Goal: Communication & Community: Ask a question

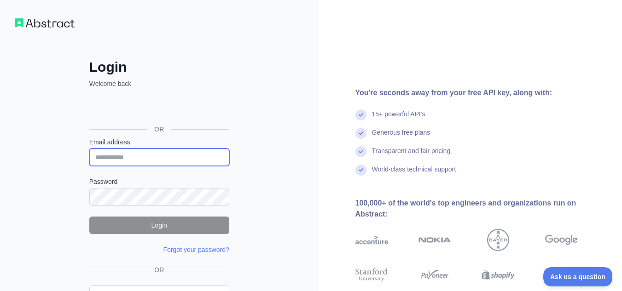
drag, startPoint x: 140, startPoint y: 156, endPoint x: 146, endPoint y: 156, distance: 6.9
click at [140, 156] on input "Email address" at bounding box center [159, 157] width 140 height 17
paste input "**********"
type input "**********"
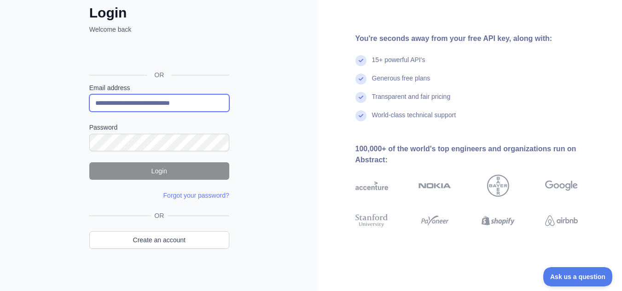
scroll to position [60, 0]
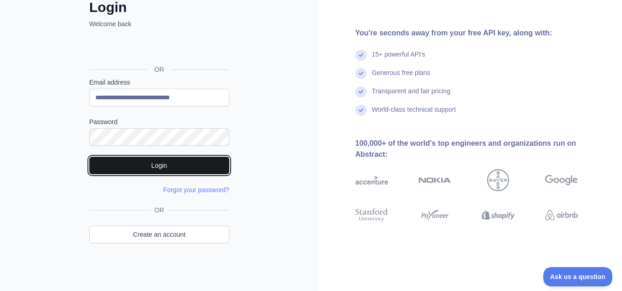
click at [173, 166] on button "Login" at bounding box center [159, 165] width 140 height 17
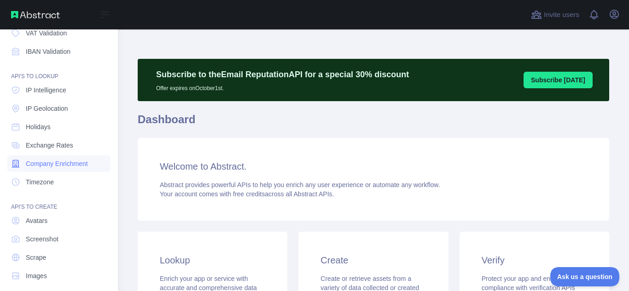
scroll to position [114, 0]
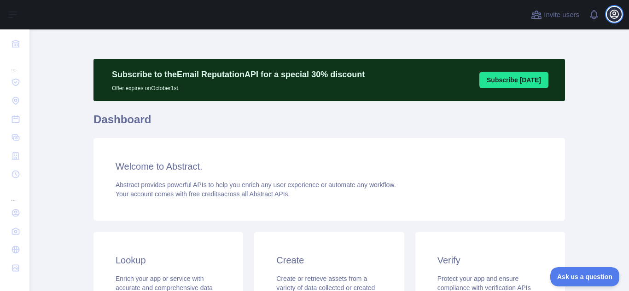
click at [618, 17] on icon "button" at bounding box center [614, 14] width 11 height 11
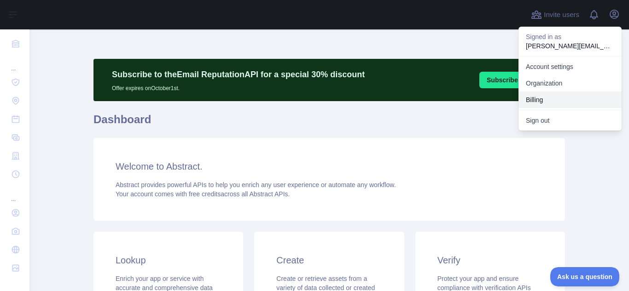
click at [544, 100] on button "Billing" at bounding box center [569, 100] width 103 height 17
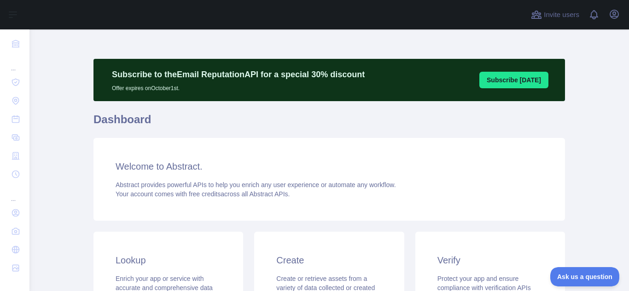
click at [556, 200] on div "Welcome to Abstract. Abstract provides powerful APIs to help you enrich any use…" at bounding box center [329, 179] width 472 height 83
click at [538, 179] on div "Welcome to Abstract. Abstract provides powerful APIs to help you enrich any use…" at bounding box center [329, 179] width 472 height 83
click at [546, 218] on div "Welcome to Abstract. Abstract provides powerful APIs to help you enrich any use…" at bounding box center [329, 179] width 472 height 83
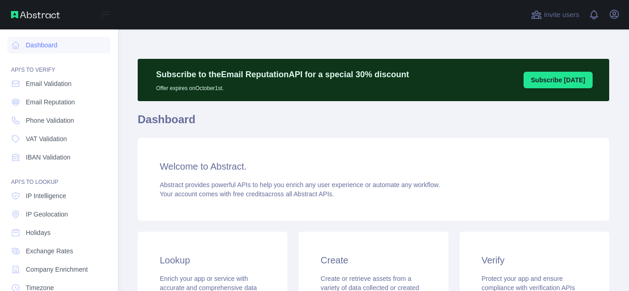
scroll to position [114, 0]
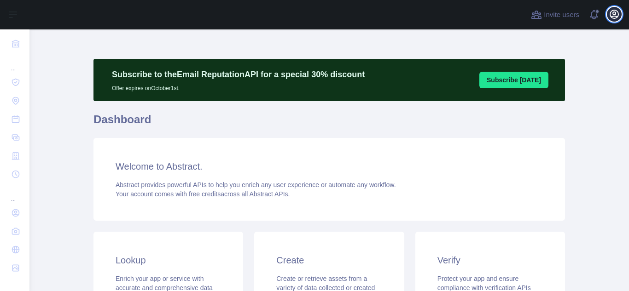
click at [612, 16] on icon "button" at bounding box center [614, 14] width 11 height 11
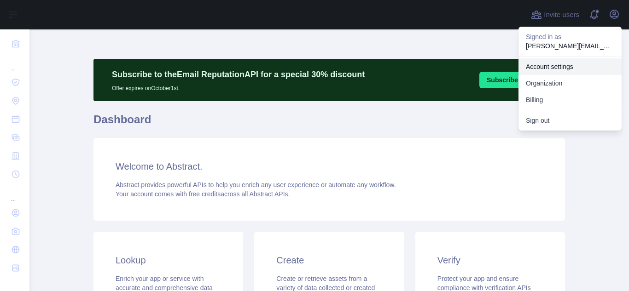
click at [565, 67] on link "Account settings" at bounding box center [569, 66] width 103 height 17
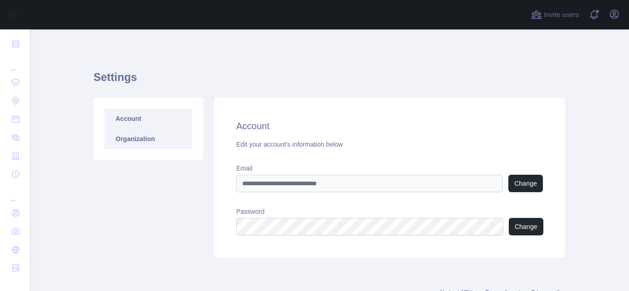
click at [152, 146] on link "Organization" at bounding box center [148, 139] width 87 height 20
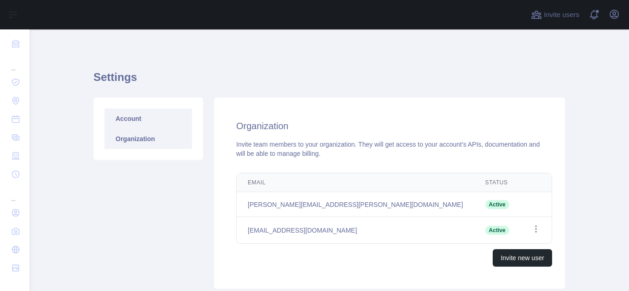
click at [130, 121] on link "Account" at bounding box center [148, 119] width 87 height 20
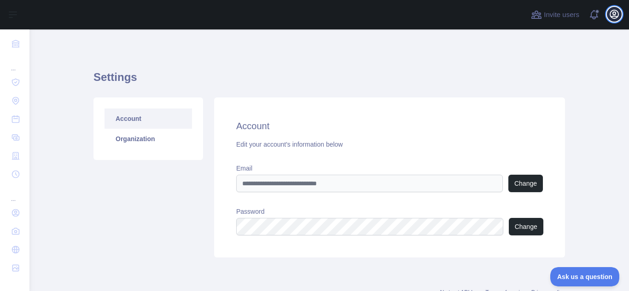
click at [612, 18] on icon "button" at bounding box center [614, 14] width 11 height 11
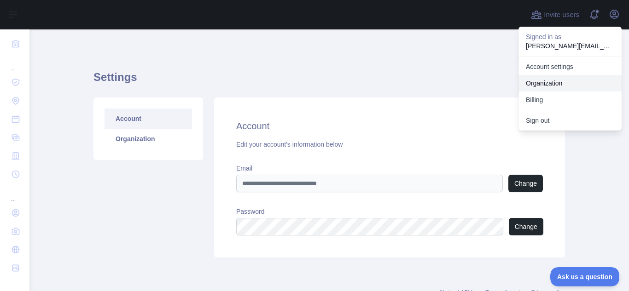
click at [554, 87] on link "Organization" at bounding box center [569, 83] width 103 height 17
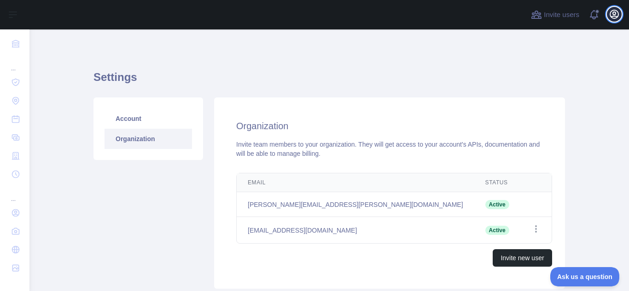
click at [618, 16] on icon "button" at bounding box center [614, 14] width 8 height 8
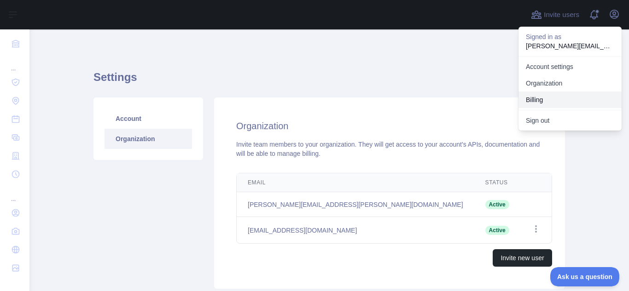
click at [544, 104] on button "Billing" at bounding box center [569, 100] width 103 height 17
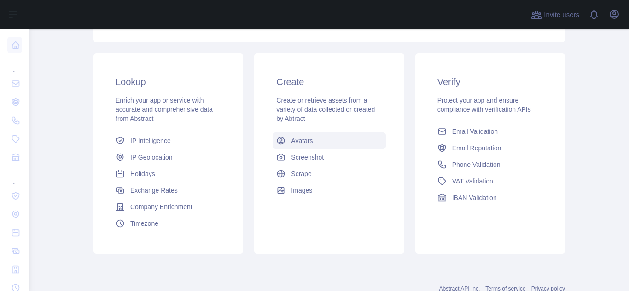
scroll to position [184, 0]
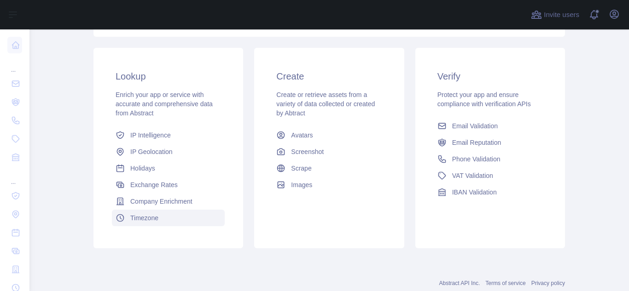
click at [148, 220] on span "Timezone" at bounding box center [144, 218] width 28 height 9
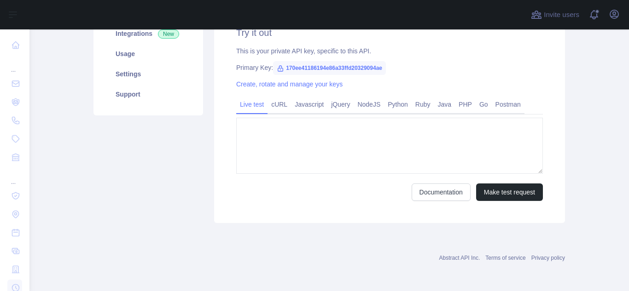
type textarea "**********"
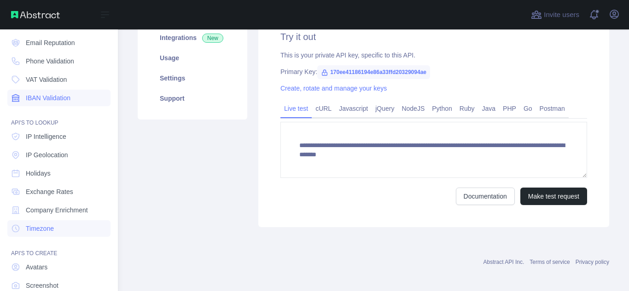
scroll to position [114, 0]
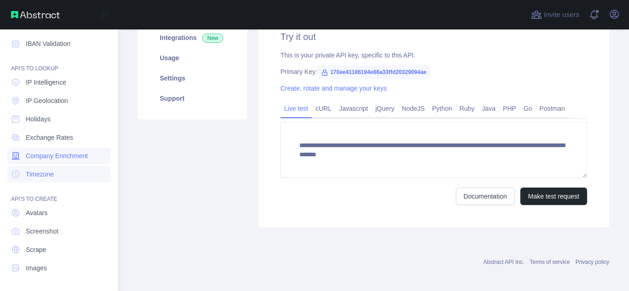
click at [76, 156] on span "Company Enrichment" at bounding box center [57, 155] width 62 height 9
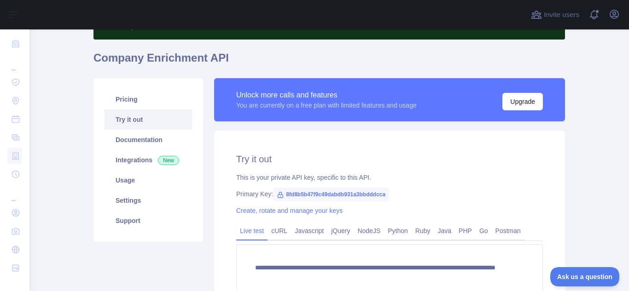
scroll to position [46, 0]
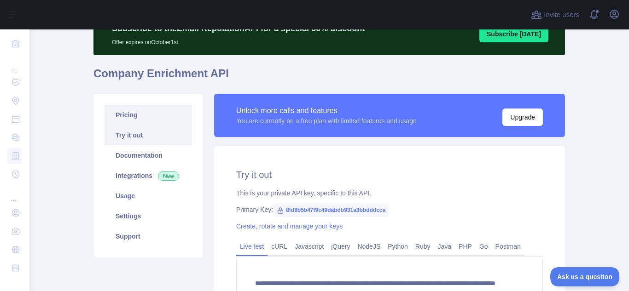
click at [144, 116] on link "Pricing" at bounding box center [148, 115] width 87 height 20
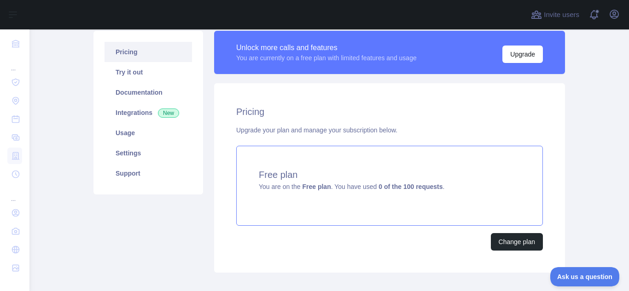
scroll to position [46, 0]
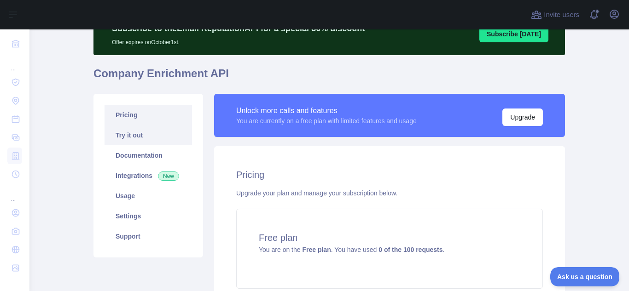
click at [149, 140] on link "Try it out" at bounding box center [148, 135] width 87 height 20
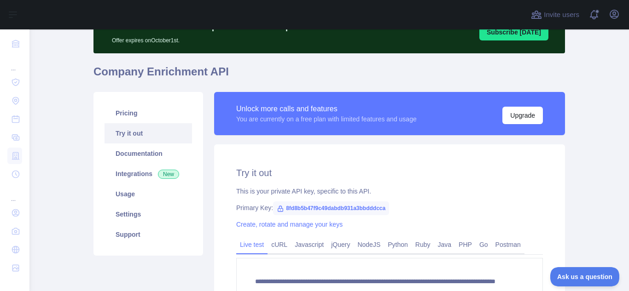
scroll to position [92, 0]
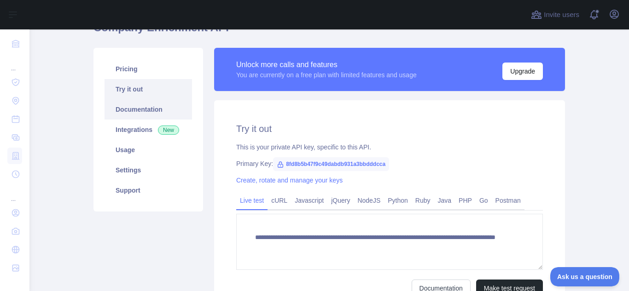
click at [141, 112] on link "Documentation" at bounding box center [148, 109] width 87 height 20
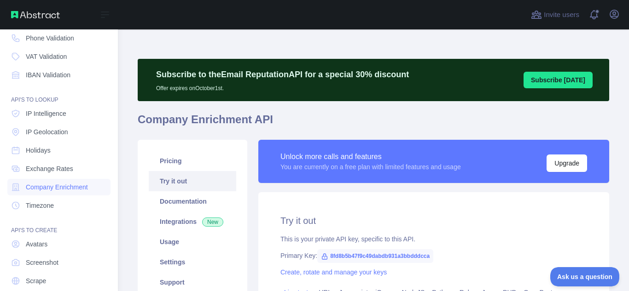
scroll to position [22, 0]
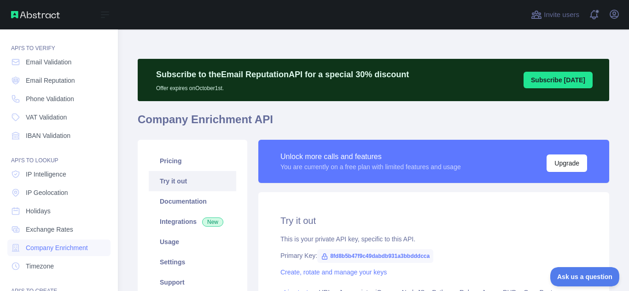
click at [45, 17] on img at bounding box center [35, 14] width 49 height 7
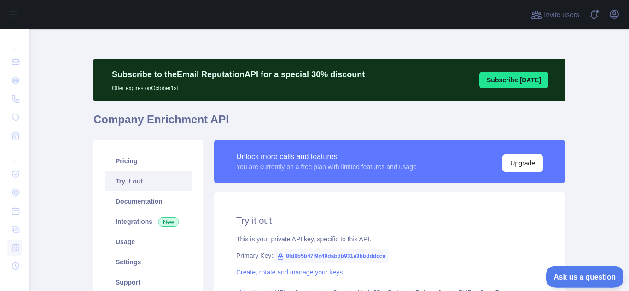
click at [586, 273] on span "Ask us a question" at bounding box center [580, 276] width 69 height 6
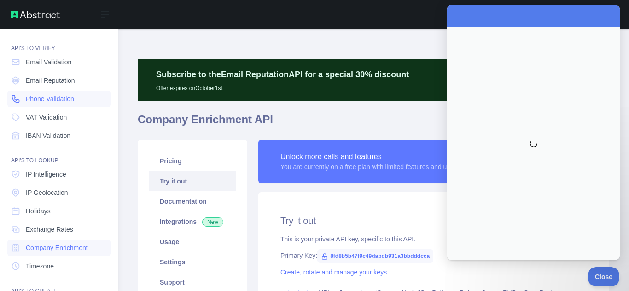
scroll to position [0, 0]
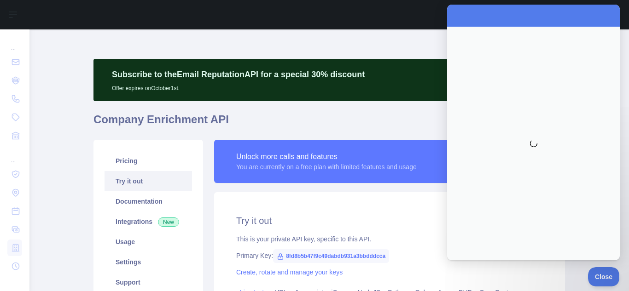
click at [344, 118] on h1 "Company Enrichment API" at bounding box center [329, 123] width 472 height 22
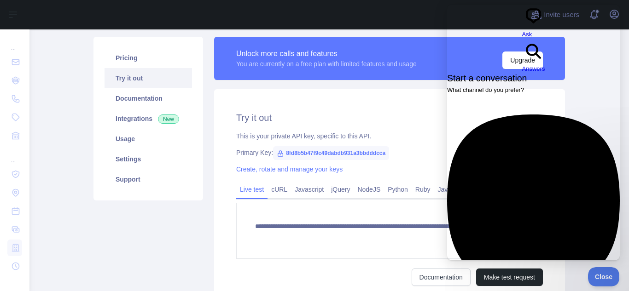
scroll to position [96, 0]
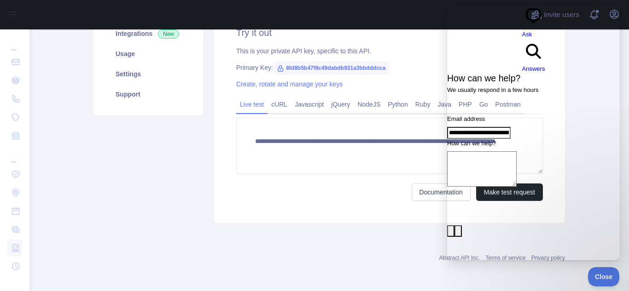
scroll to position [142, 0]
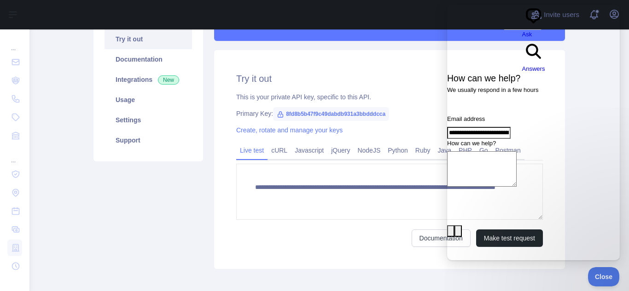
click at [522, 35] on span "Go back" at bounding box center [522, 38] width 0 height 7
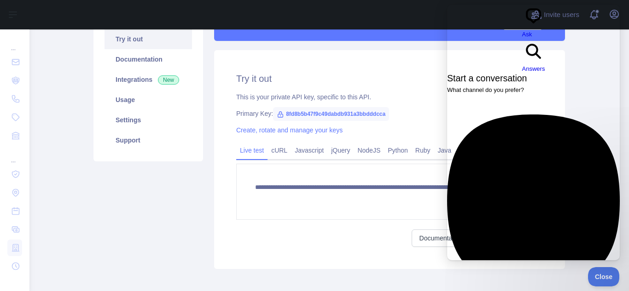
click at [527, 73] on span "Start a conversation" at bounding box center [487, 78] width 80 height 10
click at [545, 65] on span "Answers" at bounding box center [533, 68] width 23 height 7
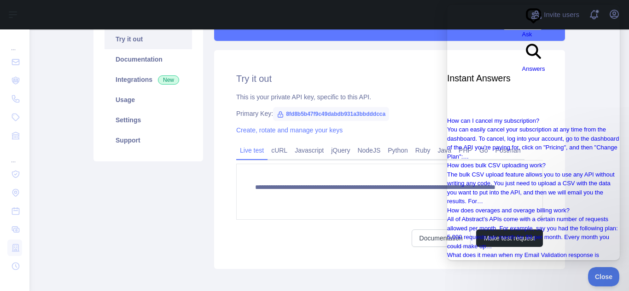
scroll to position [247, 0]
click at [522, 22] on span "chat-square" at bounding box center [533, 25] width 23 height 7
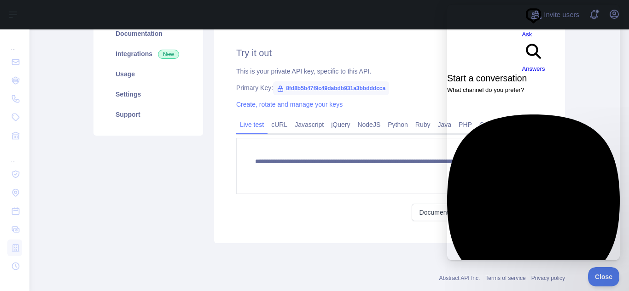
scroll to position [188, 0]
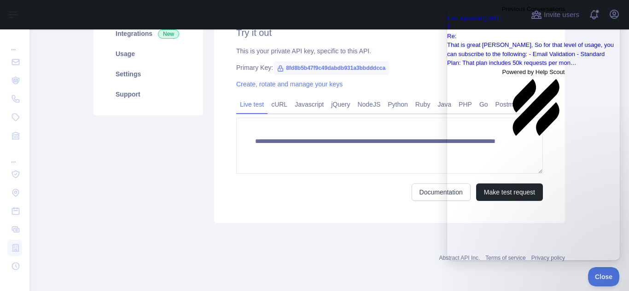
click at [502, 12] on span "Go back" at bounding box center [502, 9] width 0 height 7
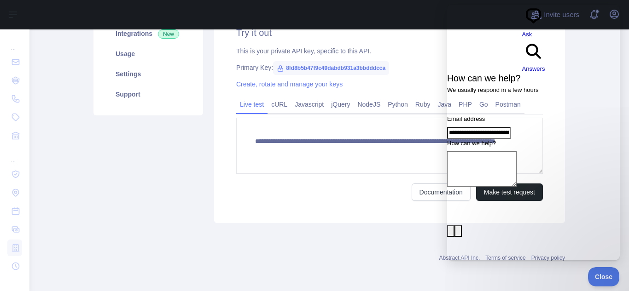
click at [509, 151] on textarea "How can we help?" at bounding box center [482, 168] width 70 height 35
paste textarea "**********"
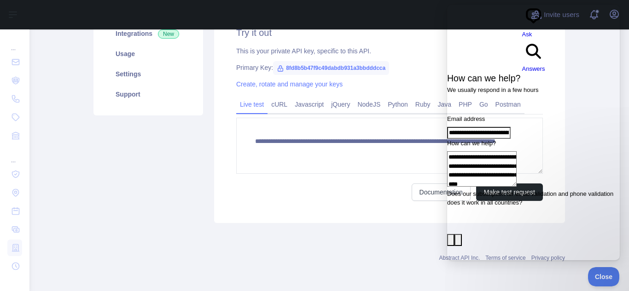
drag, startPoint x: 534, startPoint y: 141, endPoint x: 513, endPoint y: 145, distance: 20.5
click at [513, 151] on textarea "**********" at bounding box center [482, 168] width 70 height 35
drag, startPoint x: 576, startPoint y: 143, endPoint x: 465, endPoint y: 133, distance: 111.9
click at [465, 151] on textarea "**********" at bounding box center [482, 168] width 70 height 35
paste textarea "Contact form"
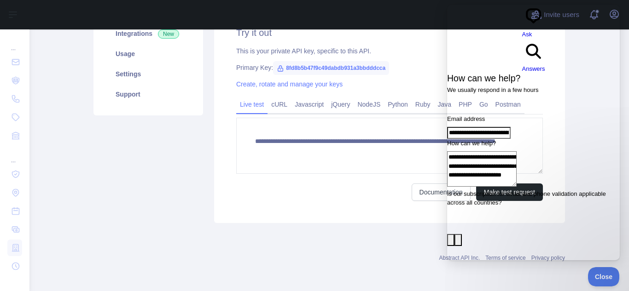
click at [466, 151] on textarea "**********" at bounding box center [482, 168] width 70 height 35
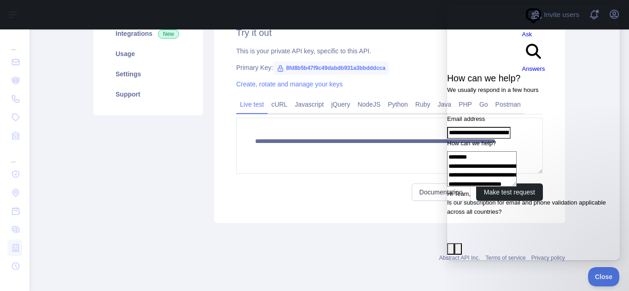
type textarea "**********"
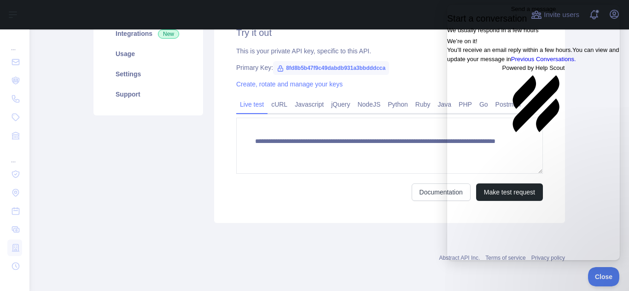
click at [534, 63] on link "Previous Conversations ." at bounding box center [543, 59] width 65 height 7
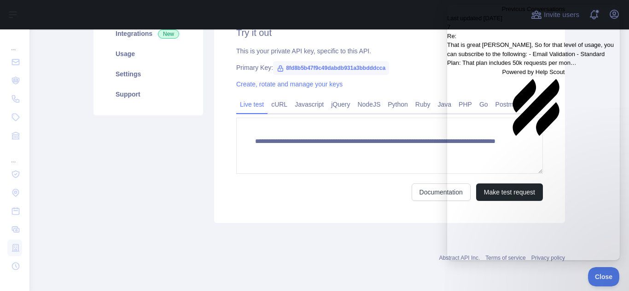
click at [592, 23] on div "Last updated Oct 30, 2023" at bounding box center [533, 18] width 173 height 9
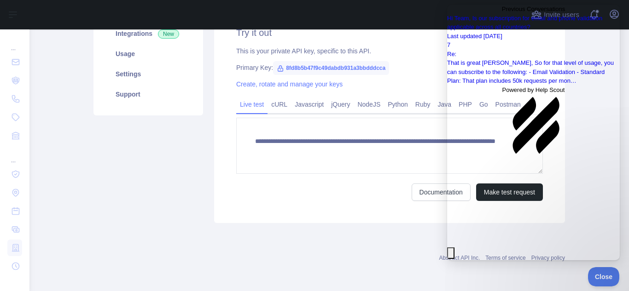
scroll to position [742, 0]
click at [454, 248] on button "Close" at bounding box center [450, 254] width 7 height 12
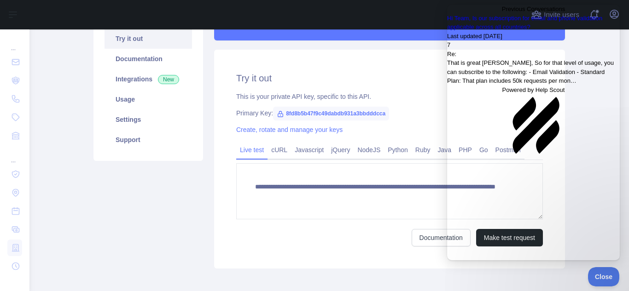
scroll to position [142, 0]
click at [604, 50] on div "7" at bounding box center [533, 45] width 173 height 9
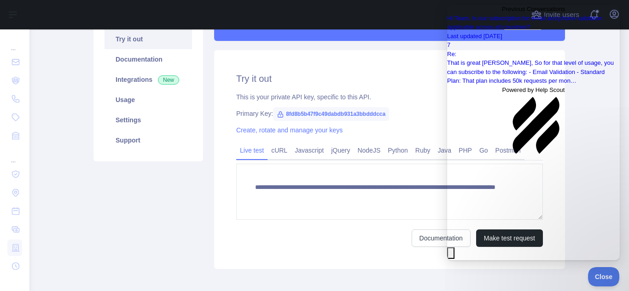
scroll to position [4, 0]
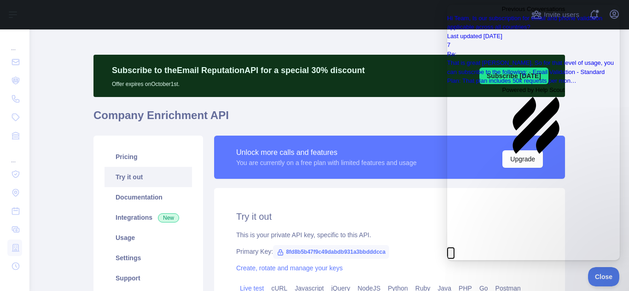
click at [454, 248] on button "Close" at bounding box center [450, 254] width 7 height 12
